Goal: Task Accomplishment & Management: Use online tool/utility

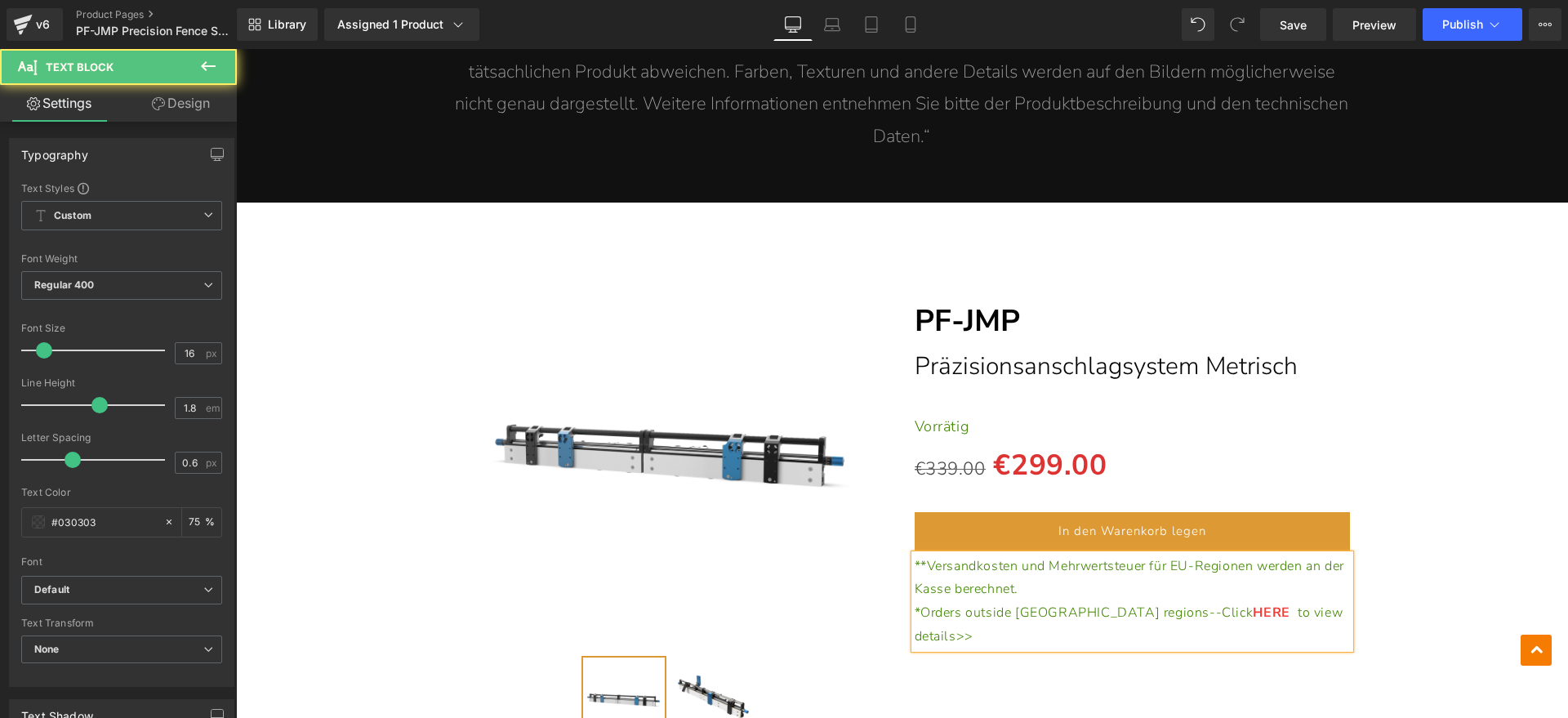
click at [917, 557] on span "**Versandkosten und Mehrwertsteuer für EU-Regionen werden an der Kasse berechne…" at bounding box center [1129, 577] width 430 height 41
click at [1291, 601] on p "*Orders outside [GEOGRAPHIC_DATA] regions--Click HERE to view details>>" at bounding box center [1133, 624] width 436 height 47
drag, startPoint x: 1123, startPoint y: 573, endPoint x: 1157, endPoint y: 568, distance: 34.4
click at [1252, 604] on link "HERE" at bounding box center [1271, 613] width 37 height 18
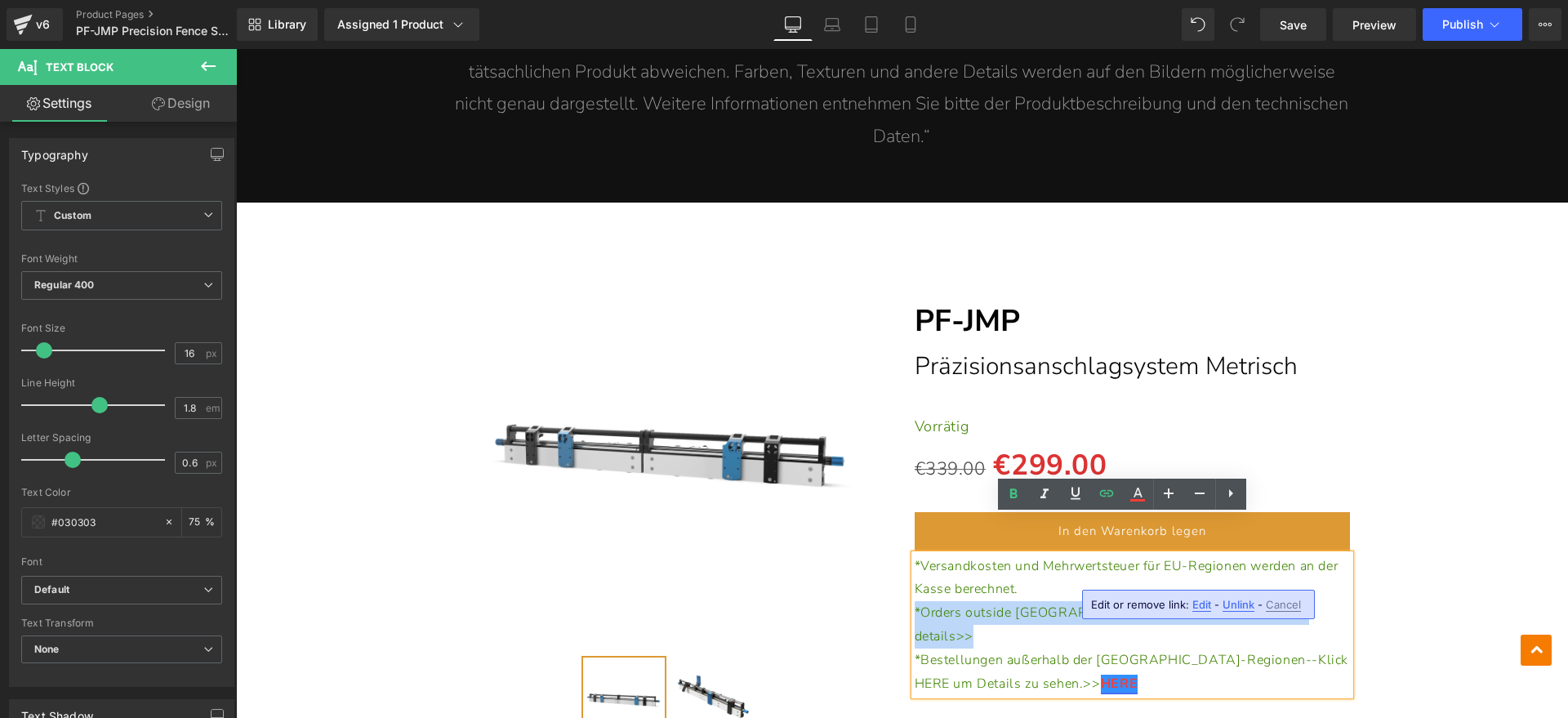
drag, startPoint x: 1258, startPoint y: 573, endPoint x: 905, endPoint y: 573, distance: 353.0
click at [915, 601] on p "*Orders outside EU regions--Click to view details>>" at bounding box center [1133, 624] width 436 height 47
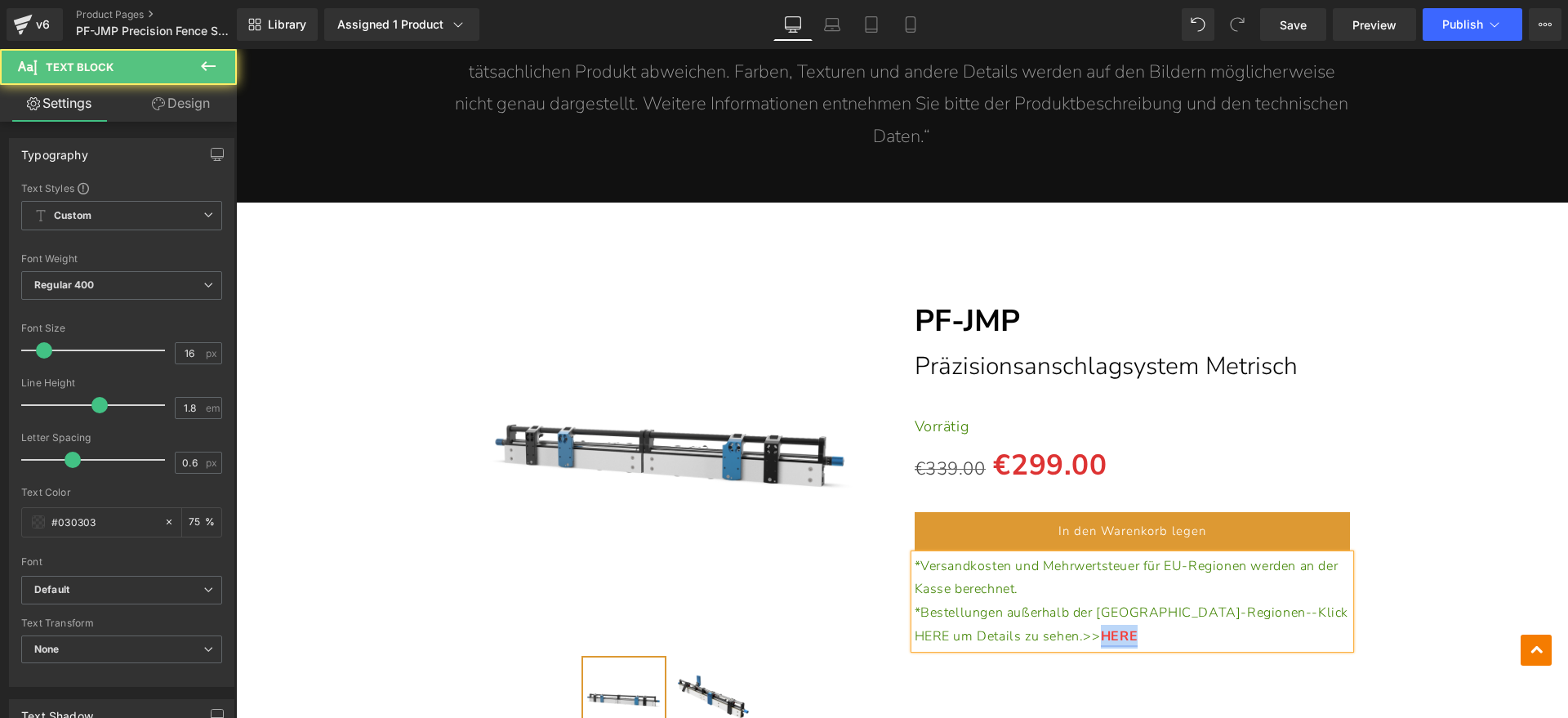
drag, startPoint x: 998, startPoint y: 598, endPoint x: 981, endPoint y: 598, distance: 17.0
click at [981, 601] on p "*Bestellungen außerhalb der [GEOGRAPHIC_DATA]-Regionen--Klick HERE um Details z…" at bounding box center [1133, 624] width 436 height 47
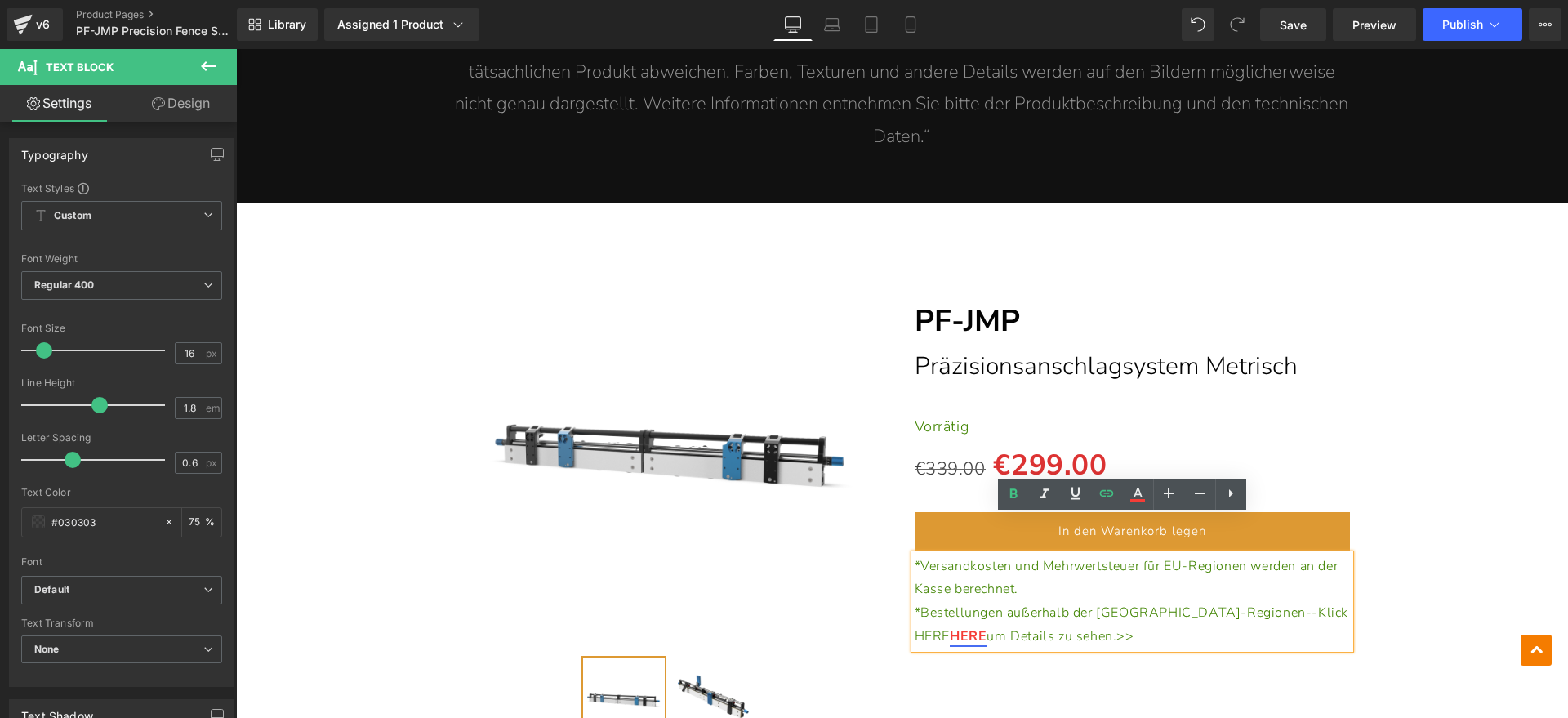
click at [1249, 604] on span "*Bestellungen außerhalb der [GEOGRAPHIC_DATA]-Regionen--Klick HERE" at bounding box center [1132, 624] width 434 height 41
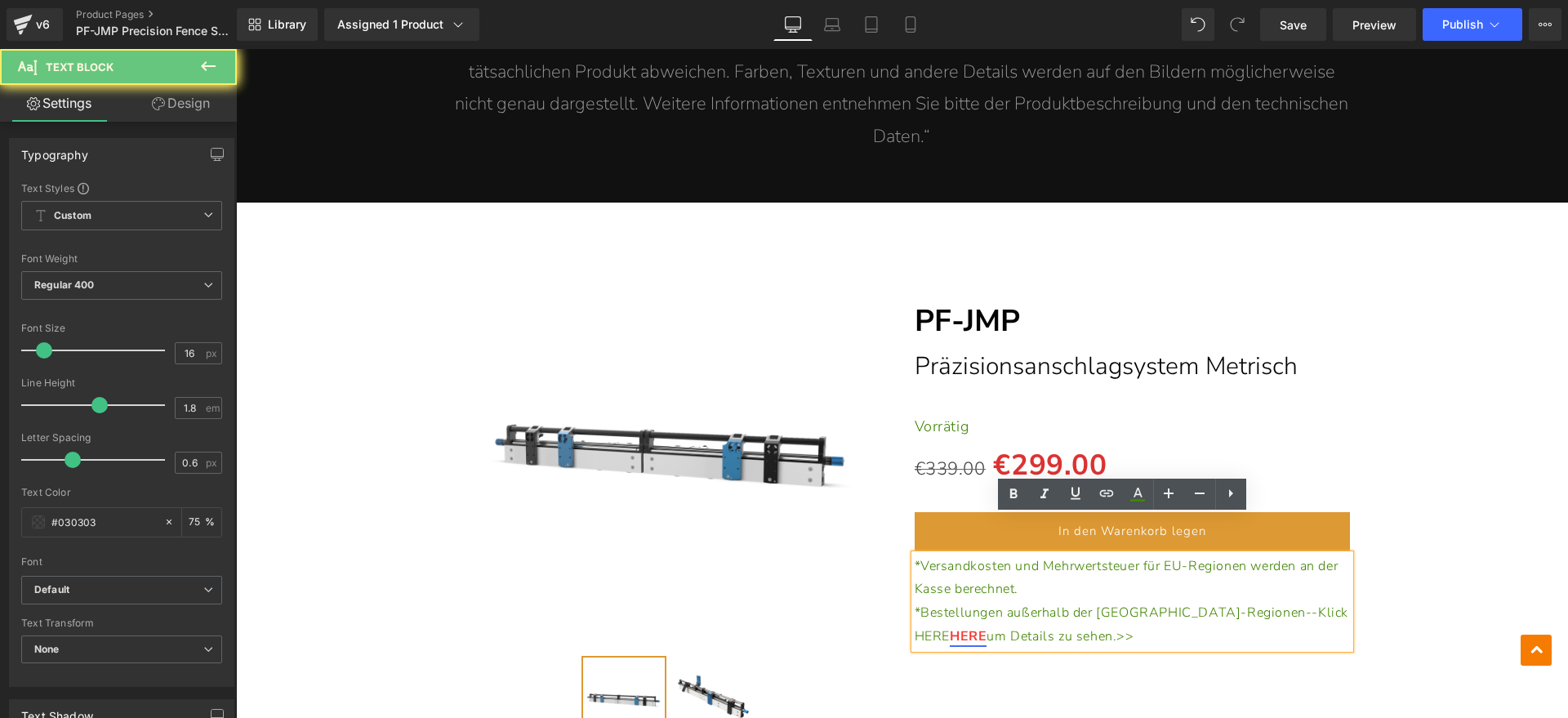
click at [1251, 604] on span "*Bestellungen außerhalb der [GEOGRAPHIC_DATA]-Regionen--Klick HERE" at bounding box center [1132, 624] width 434 height 41
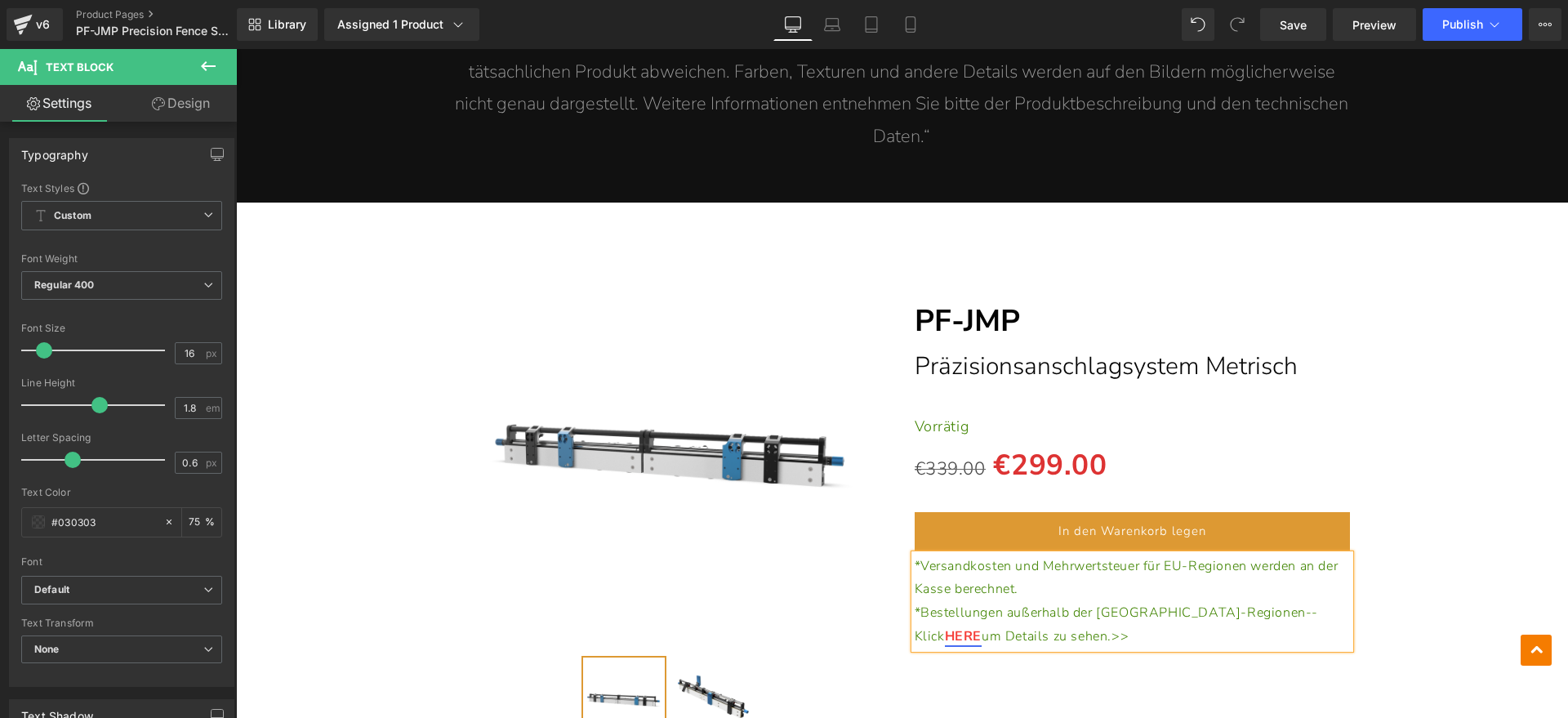
click at [1423, 540] on div "(P) Image" at bounding box center [902, 491] width 1316 height 527
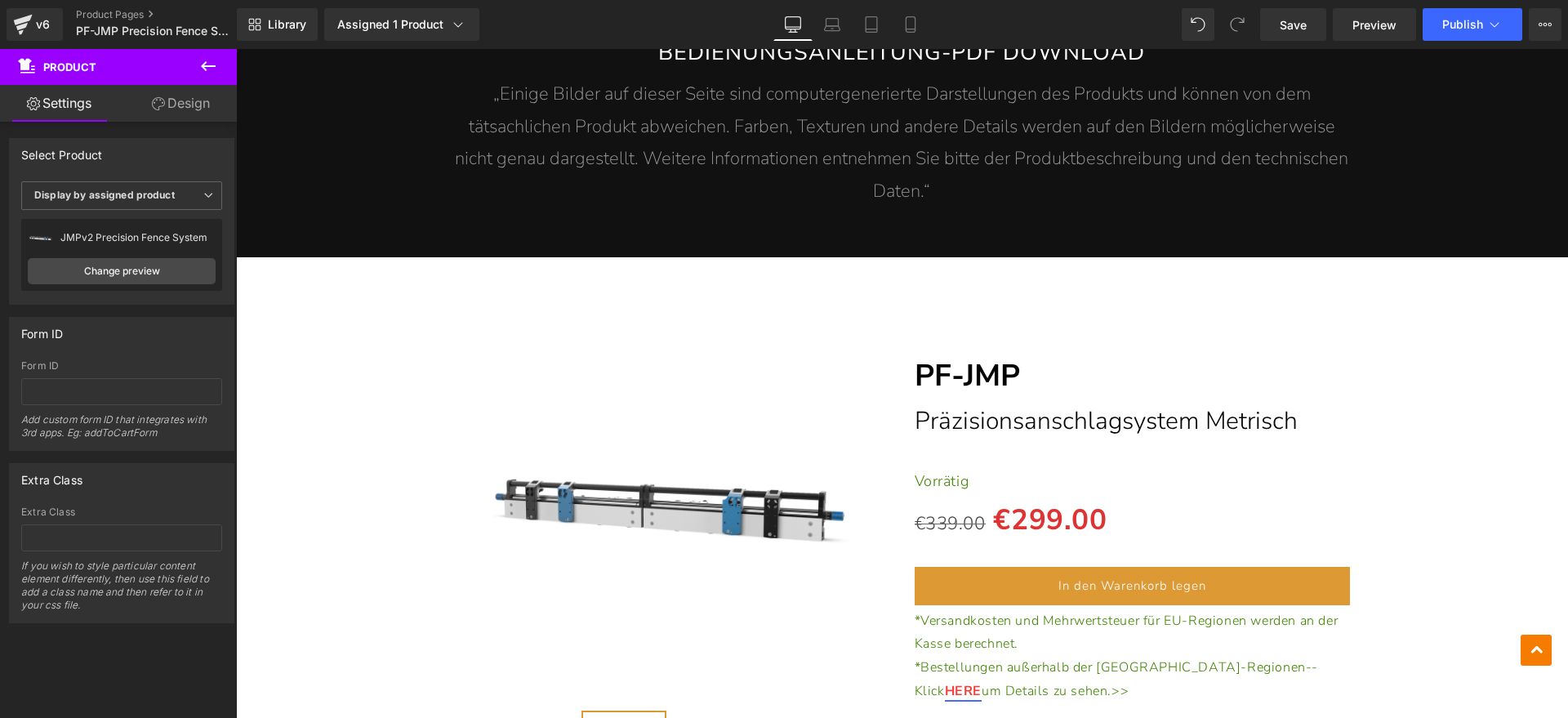
scroll to position [9189, 0]
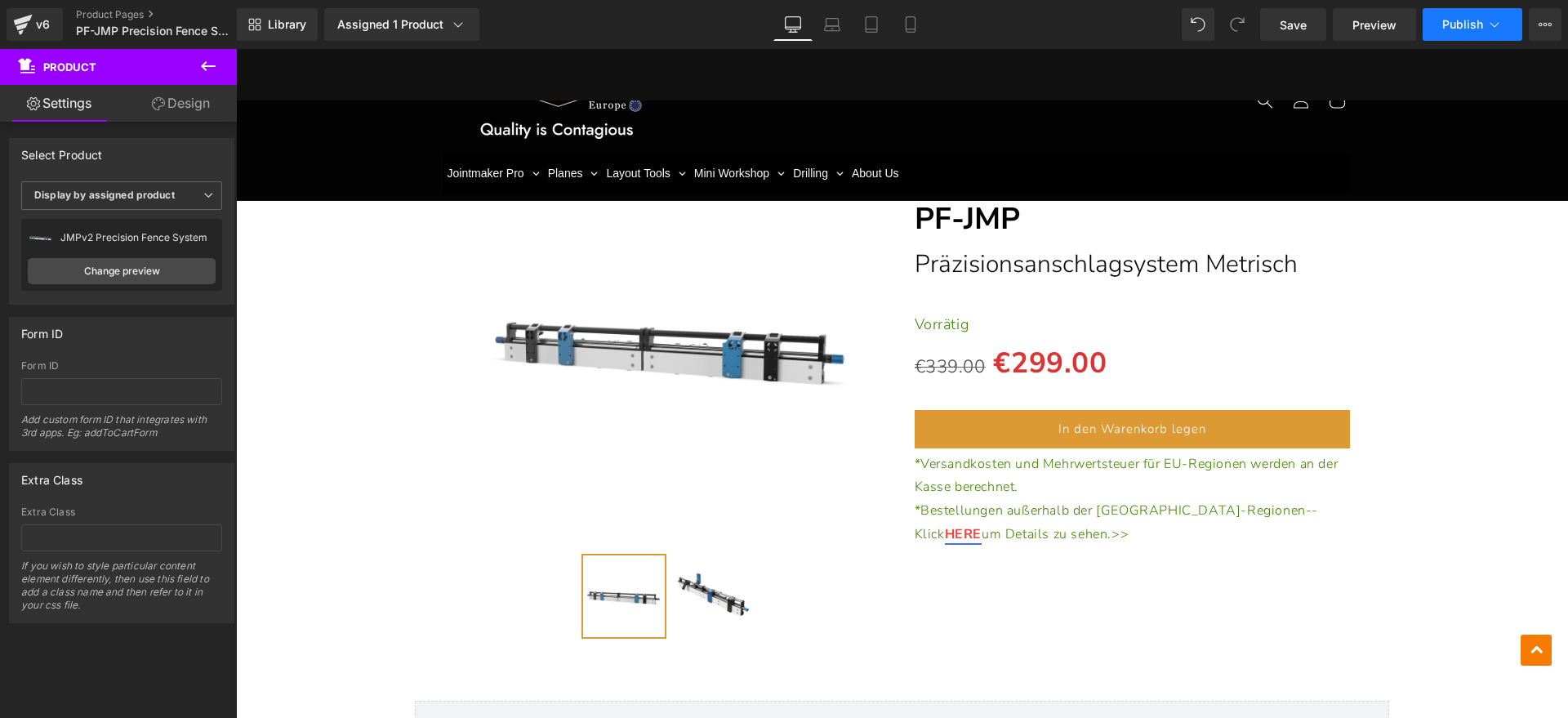
click at [1489, 22] on icon at bounding box center [1494, 25] width 17 height 17
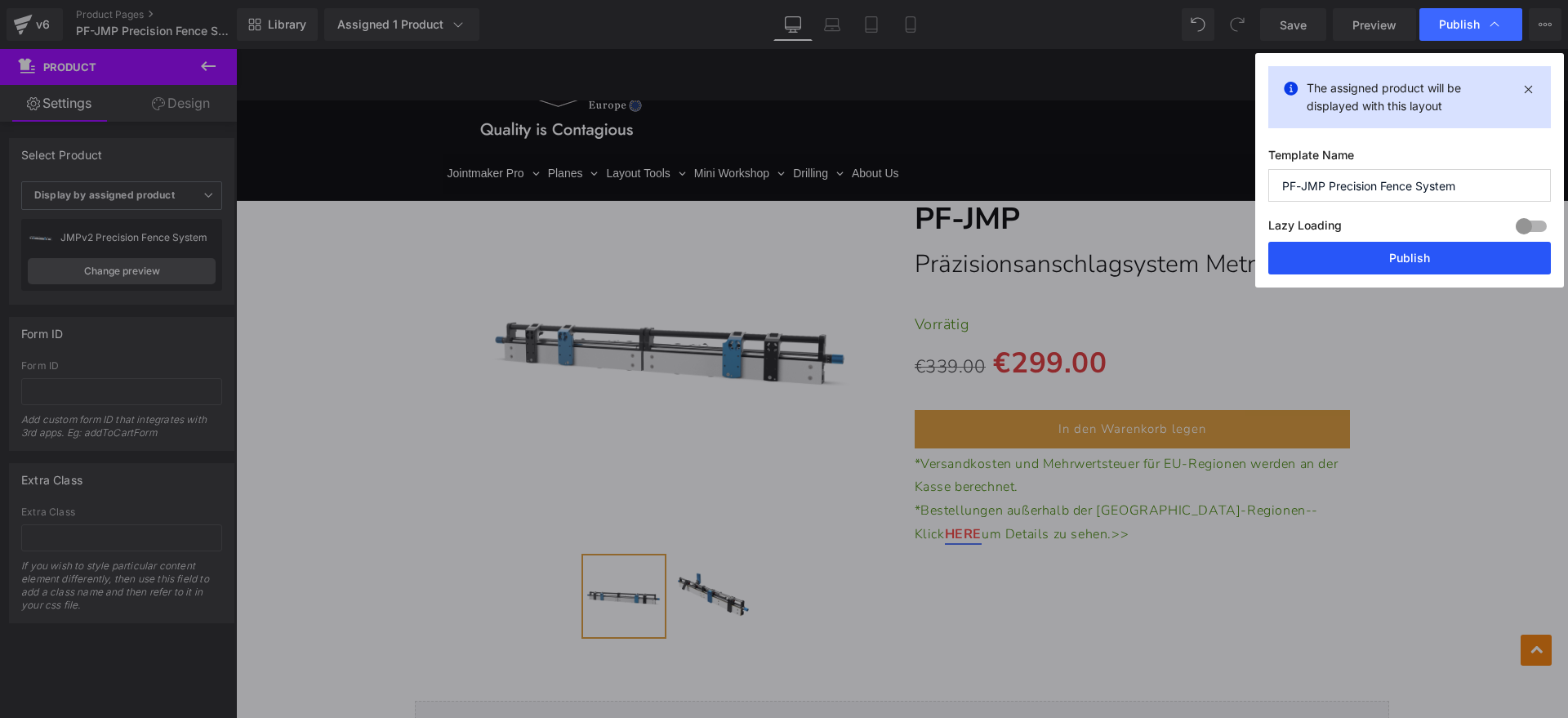
click at [1432, 257] on button "Publish" at bounding box center [1409, 258] width 282 height 32
